Goal: Information Seeking & Learning: Learn about a topic

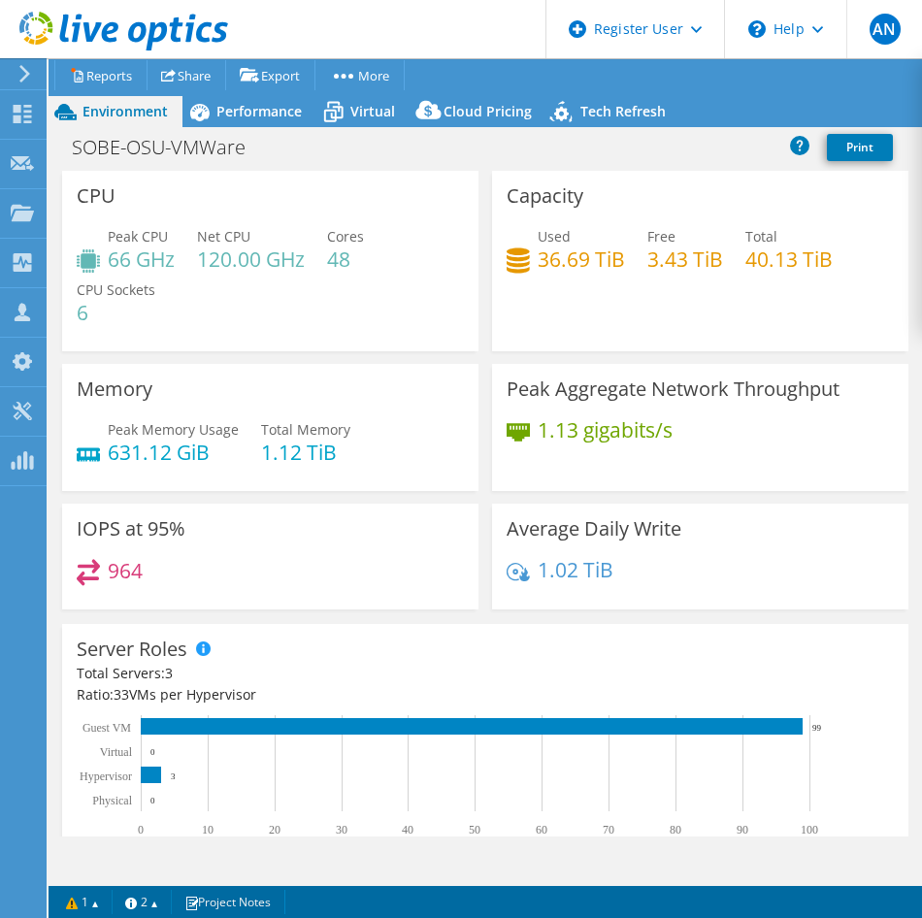
click at [476, 356] on div "CPU Peak CPU 66 GHz Net CPU 120.00 GHz Cores 48 CPU Sockets 6" at bounding box center [270, 267] width 430 height 193
click at [485, 343] on div "Capacity Used 36.69 TiB Free 3.43 TiB Total 40.13 TiB" at bounding box center [700, 261] width 430 height 180
click at [232, 103] on span "Performance" at bounding box center [258, 111] width 85 height 18
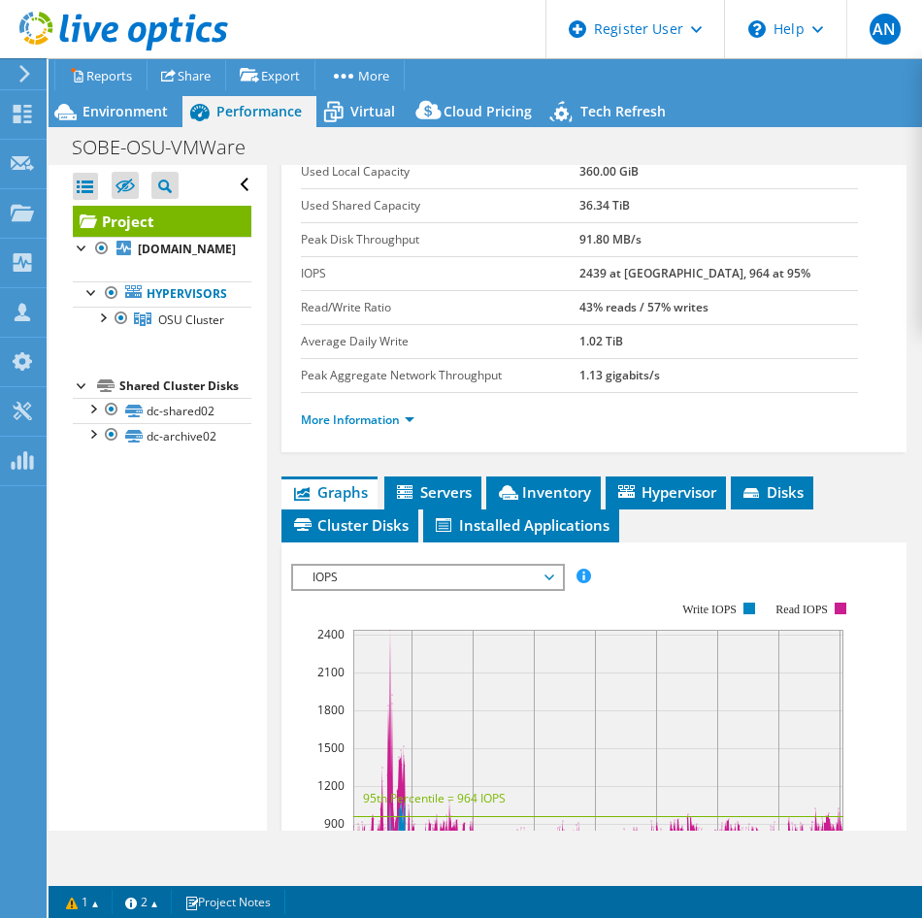
scroll to position [485, 0]
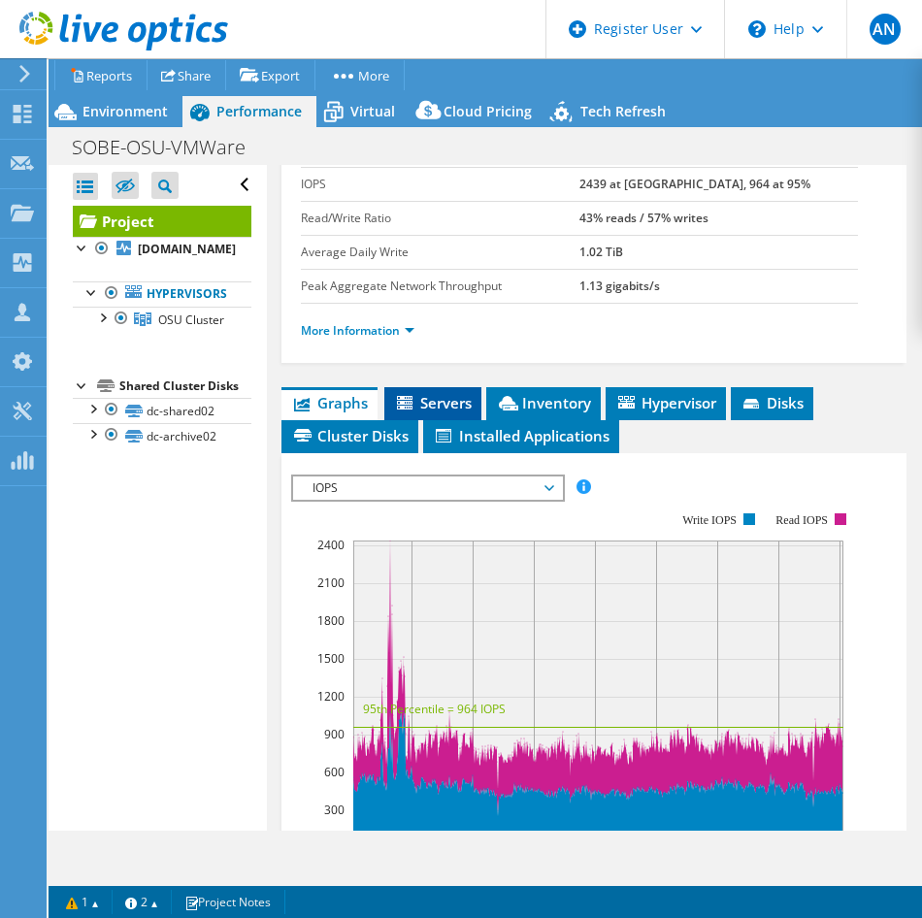
click at [437, 393] on span "Servers" at bounding box center [433, 402] width 78 height 19
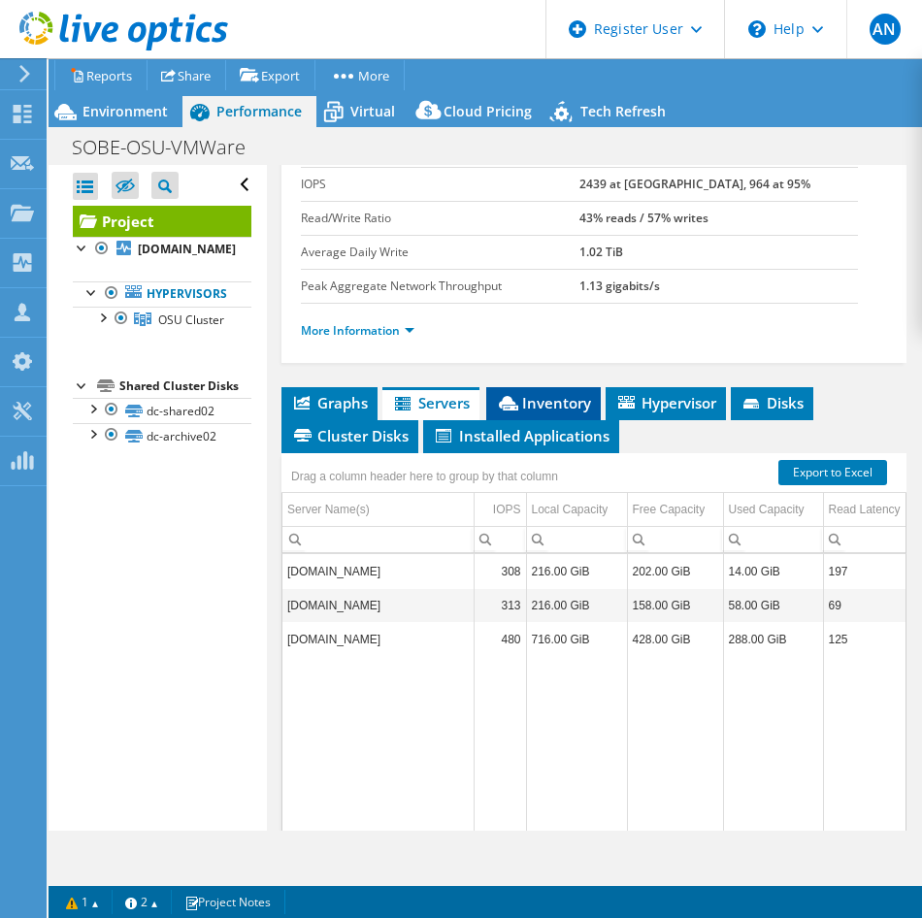
click at [553, 387] on li "Inventory" at bounding box center [543, 403] width 114 height 33
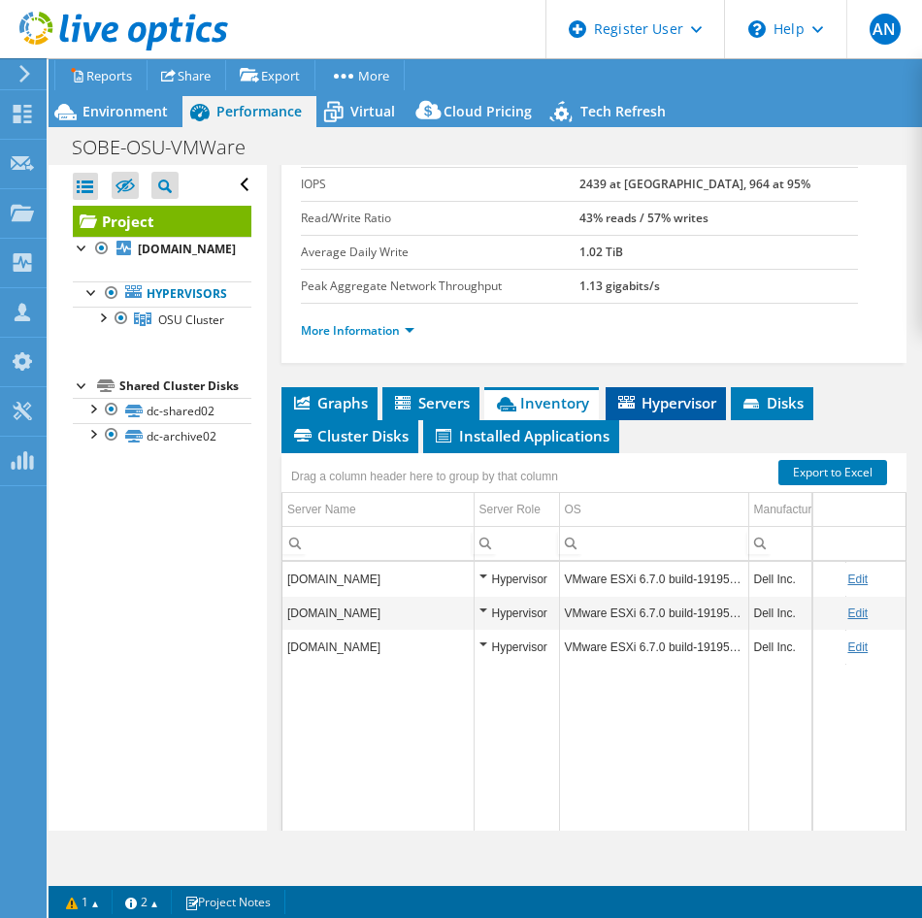
click at [645, 393] on span "Hypervisor" at bounding box center [665, 402] width 101 height 19
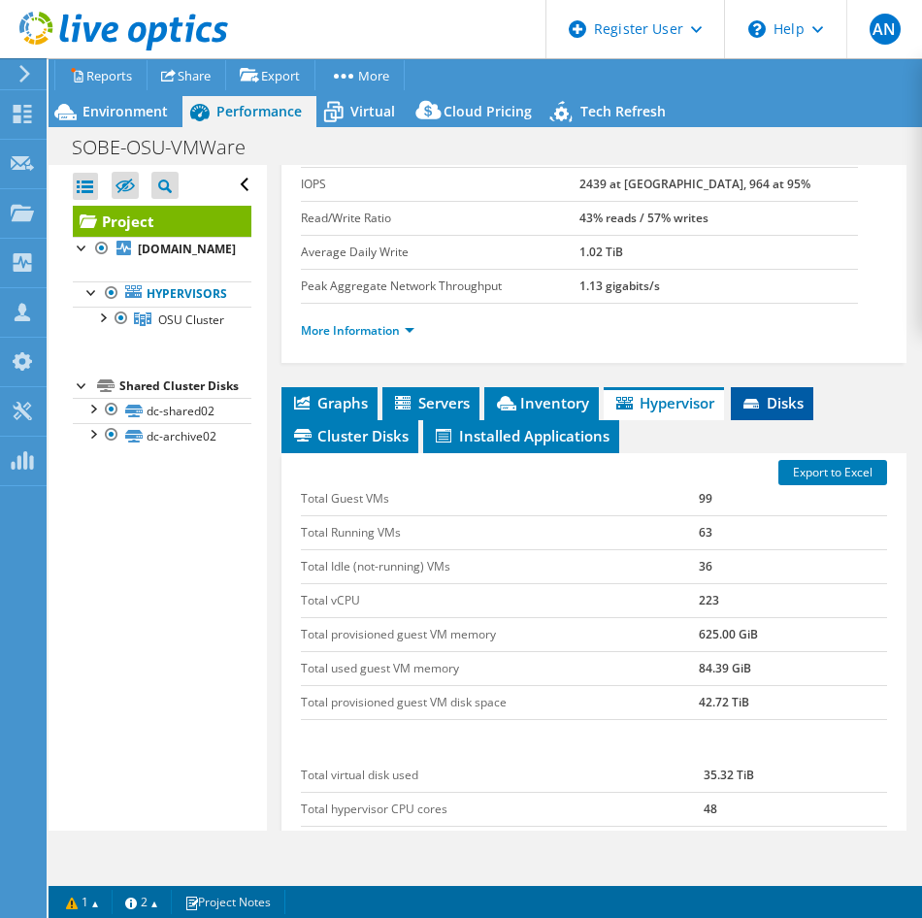
click at [766, 393] on span "Disks" at bounding box center [771, 402] width 63 height 19
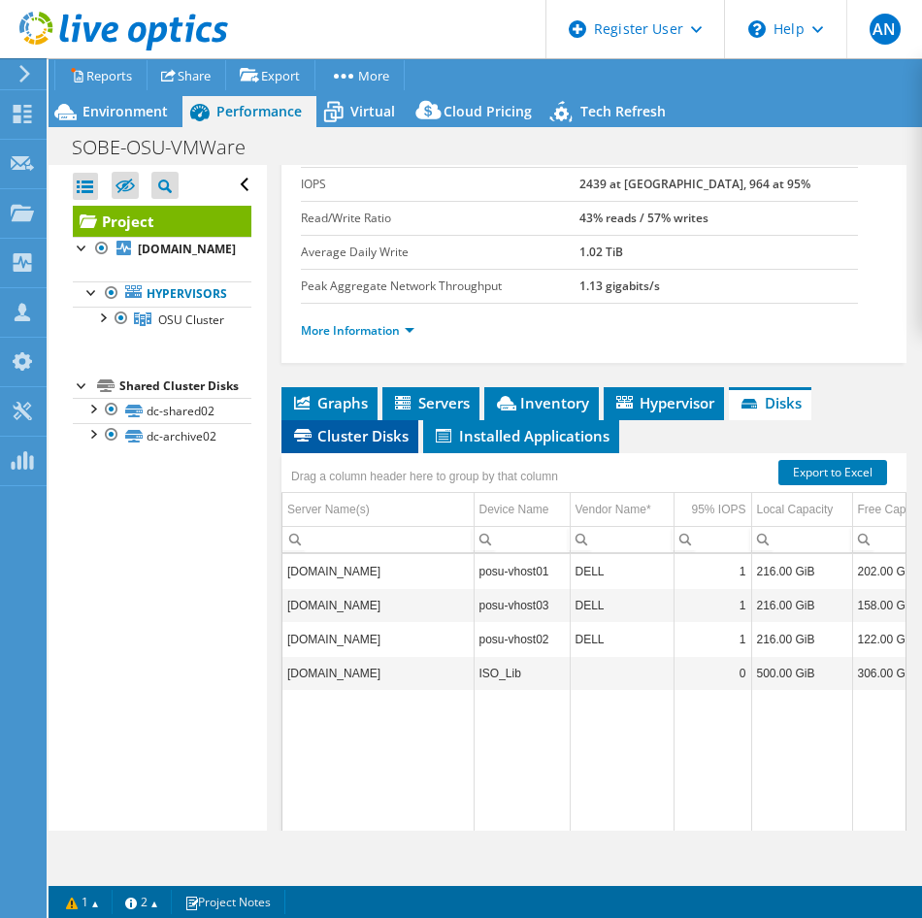
click at [332, 426] on span "Cluster Disks" at bounding box center [349, 435] width 117 height 19
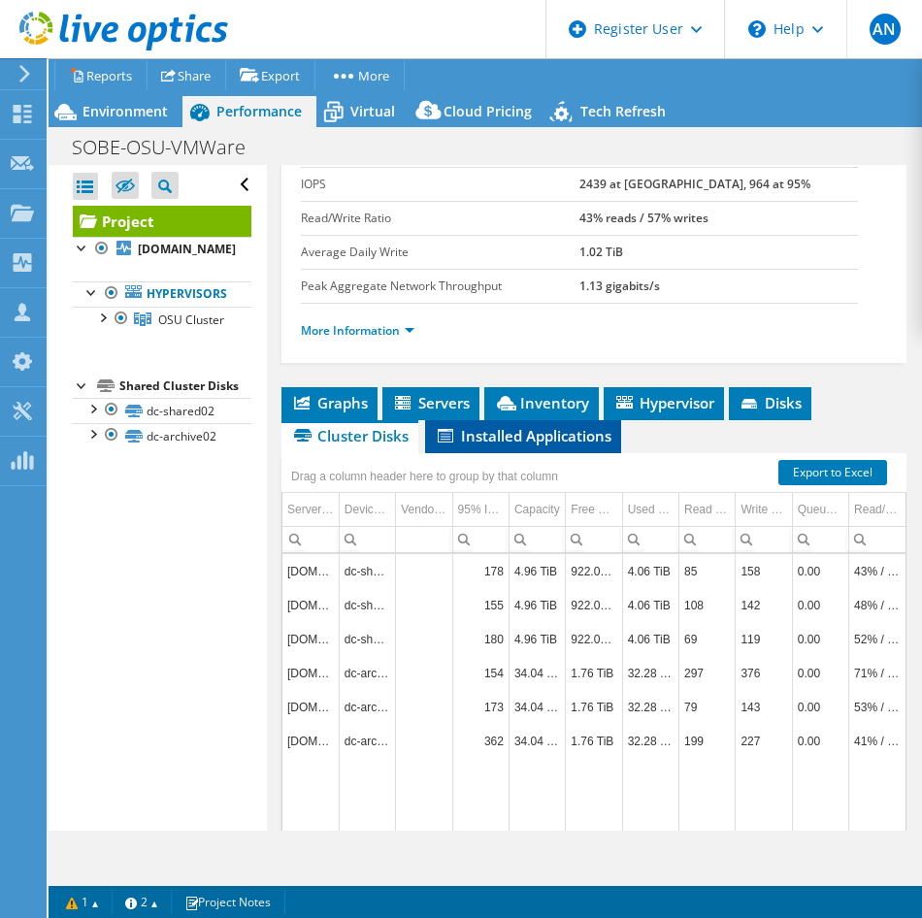
click at [470, 426] on span "Installed Applications" at bounding box center [523, 435] width 177 height 19
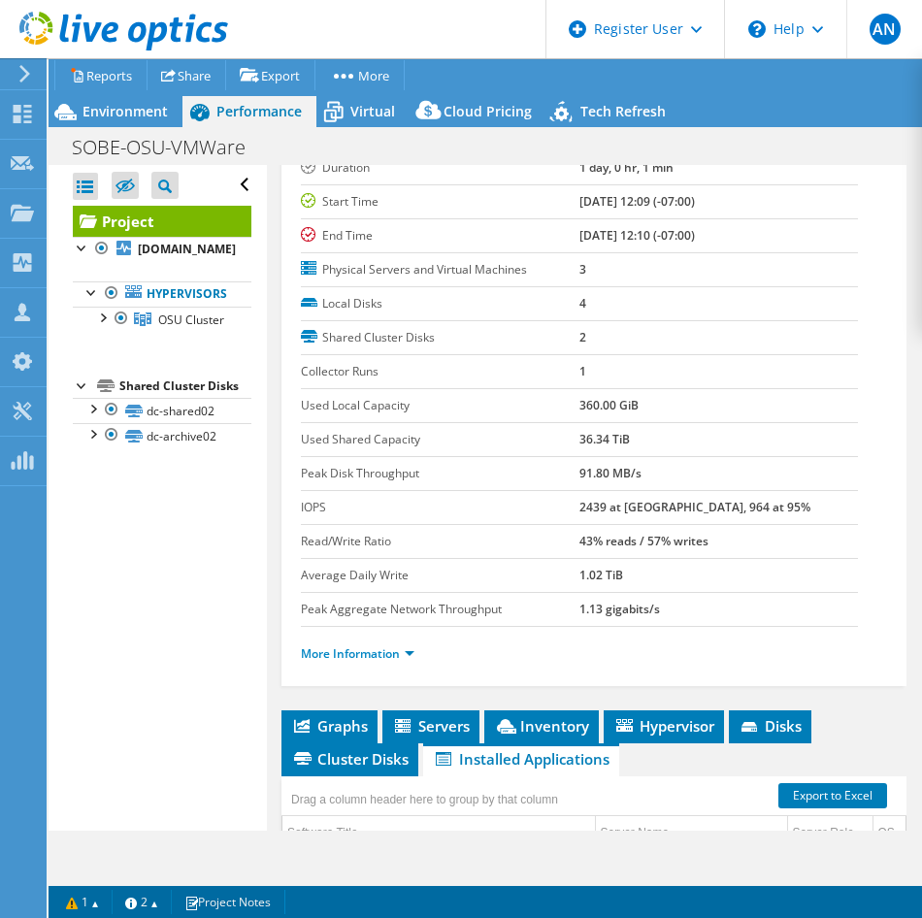
scroll to position [0, 0]
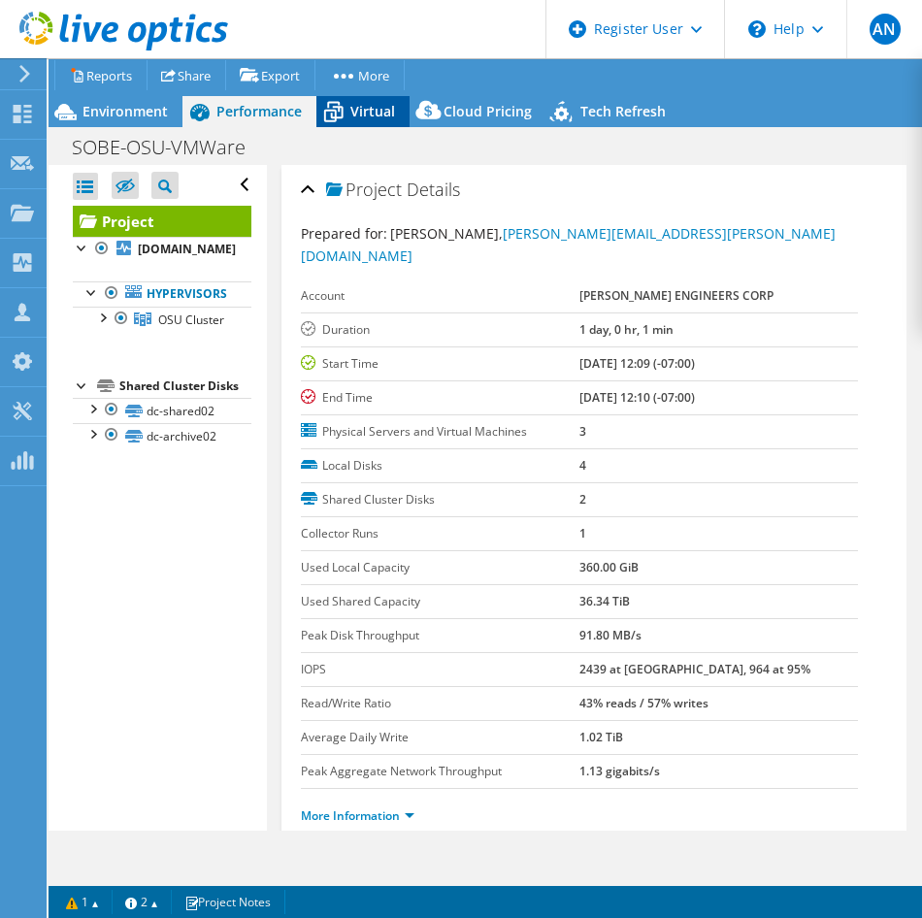
click at [376, 115] on span "Virtual" at bounding box center [372, 111] width 45 height 18
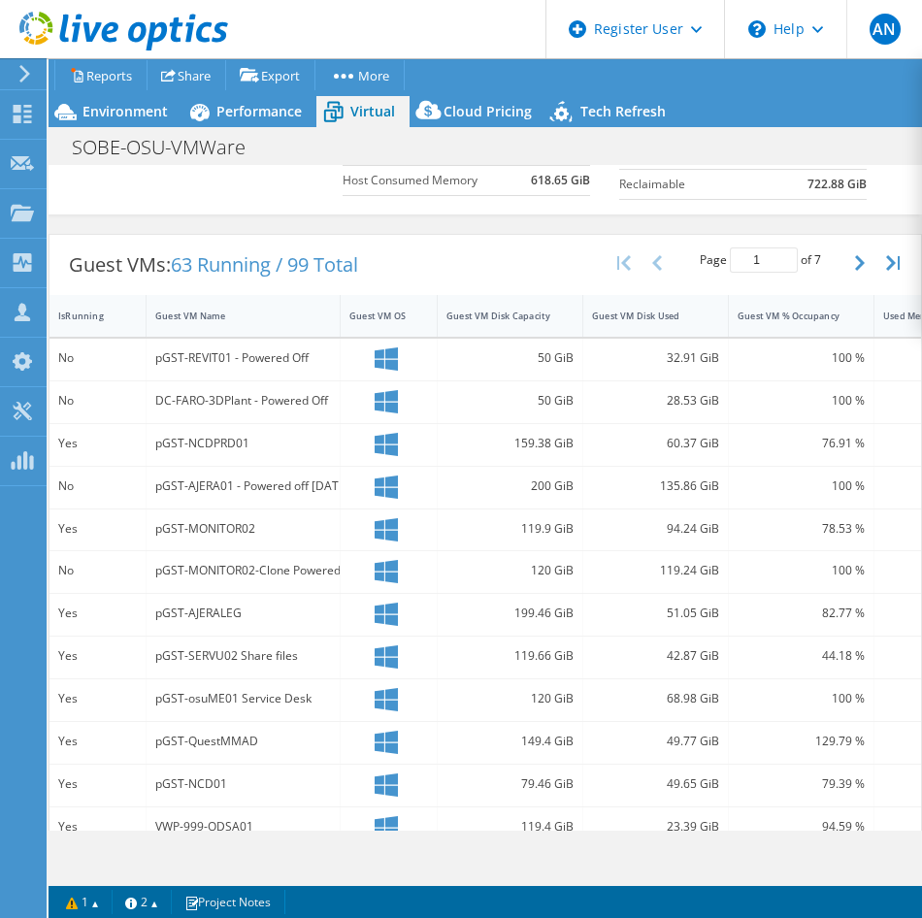
scroll to position [323, 0]
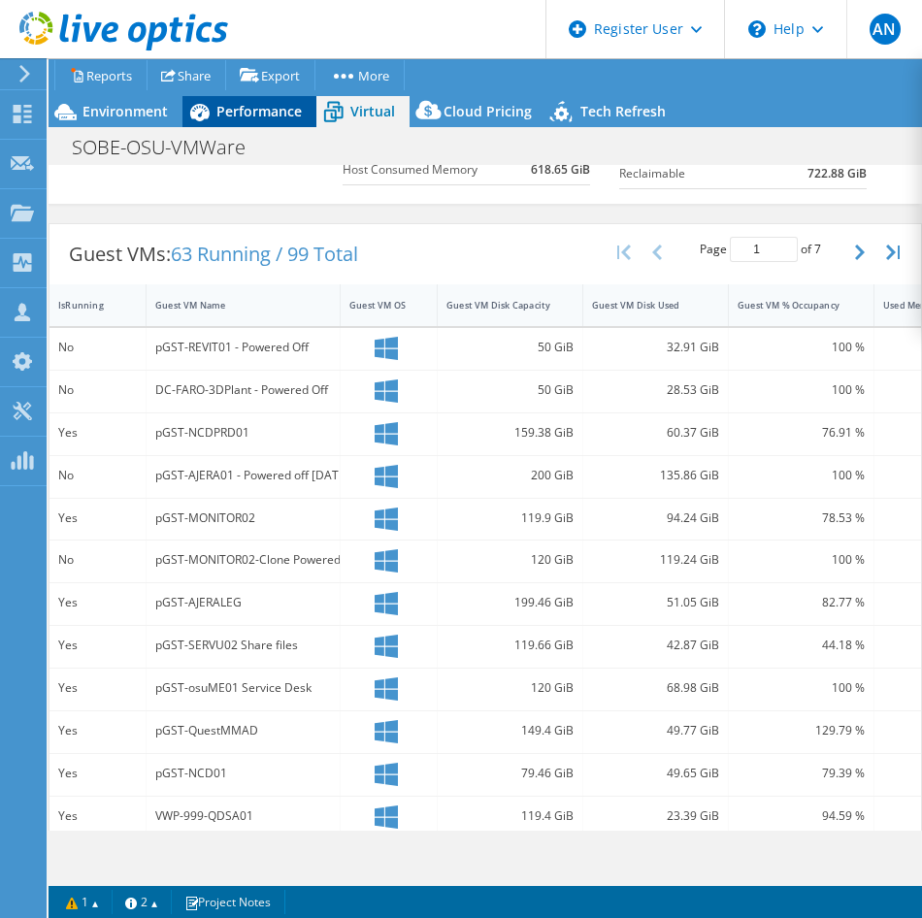
click at [232, 99] on div "Performance" at bounding box center [249, 111] width 134 height 31
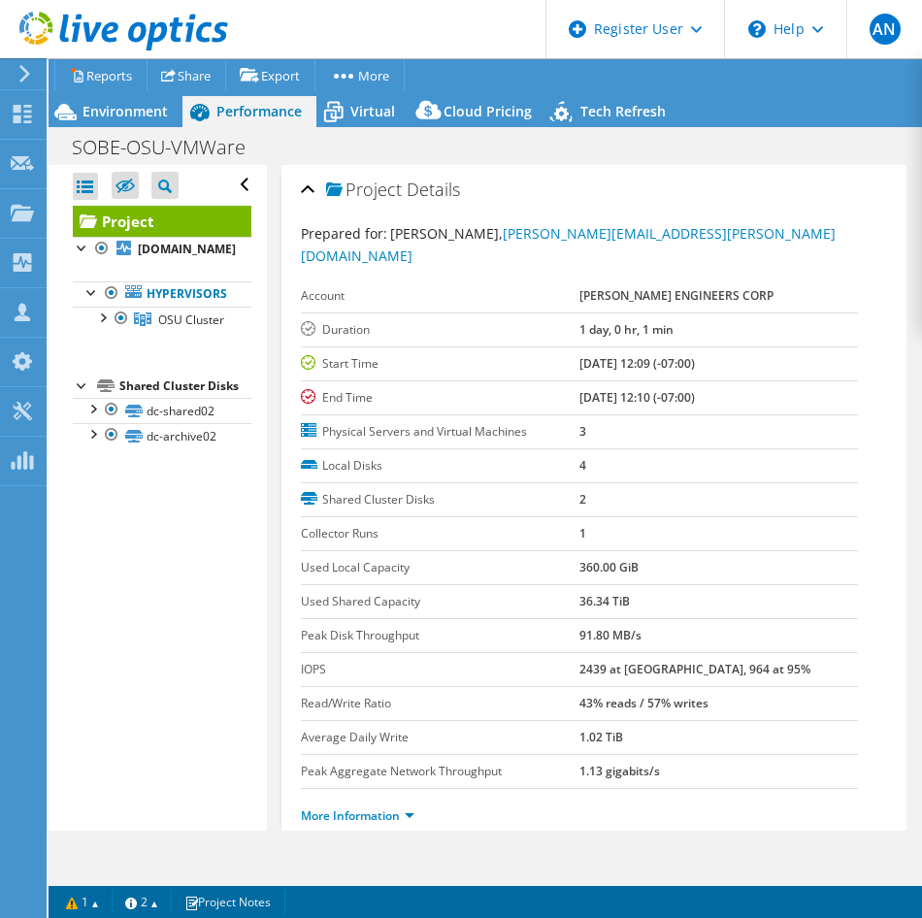
scroll to position [0, 0]
click at [332, 807] on link "More Information" at bounding box center [357, 815] width 113 height 16
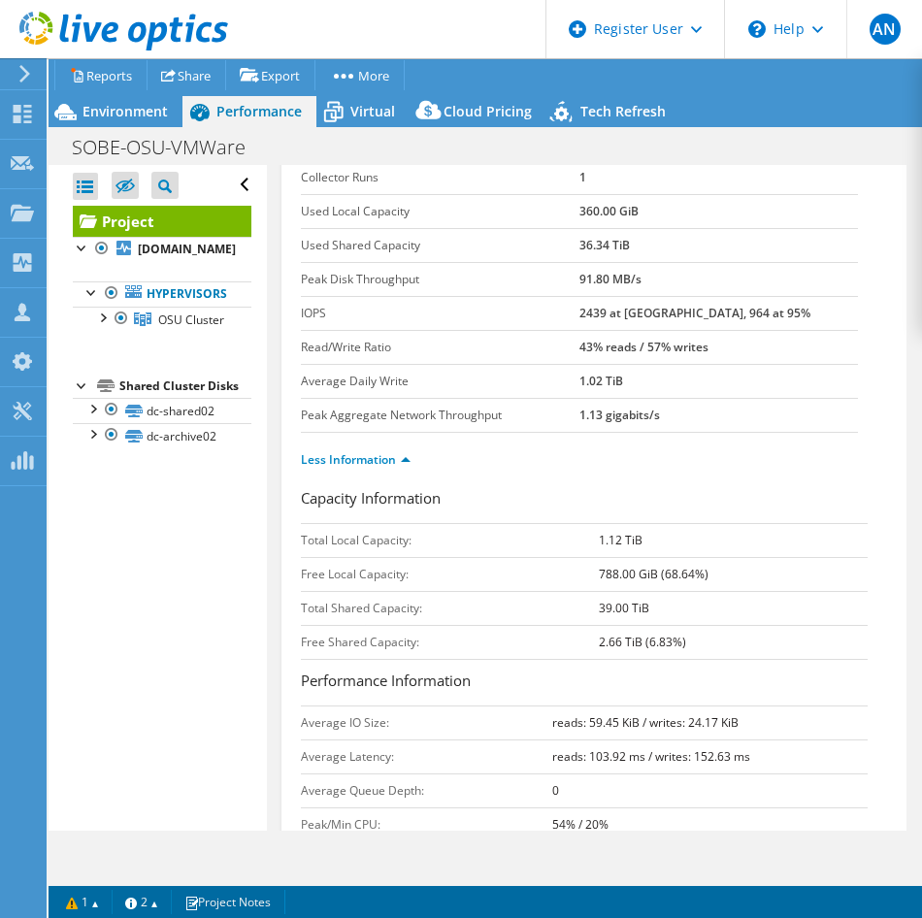
scroll to position [323, 0]
